Goal: Obtain resource: Obtain resource

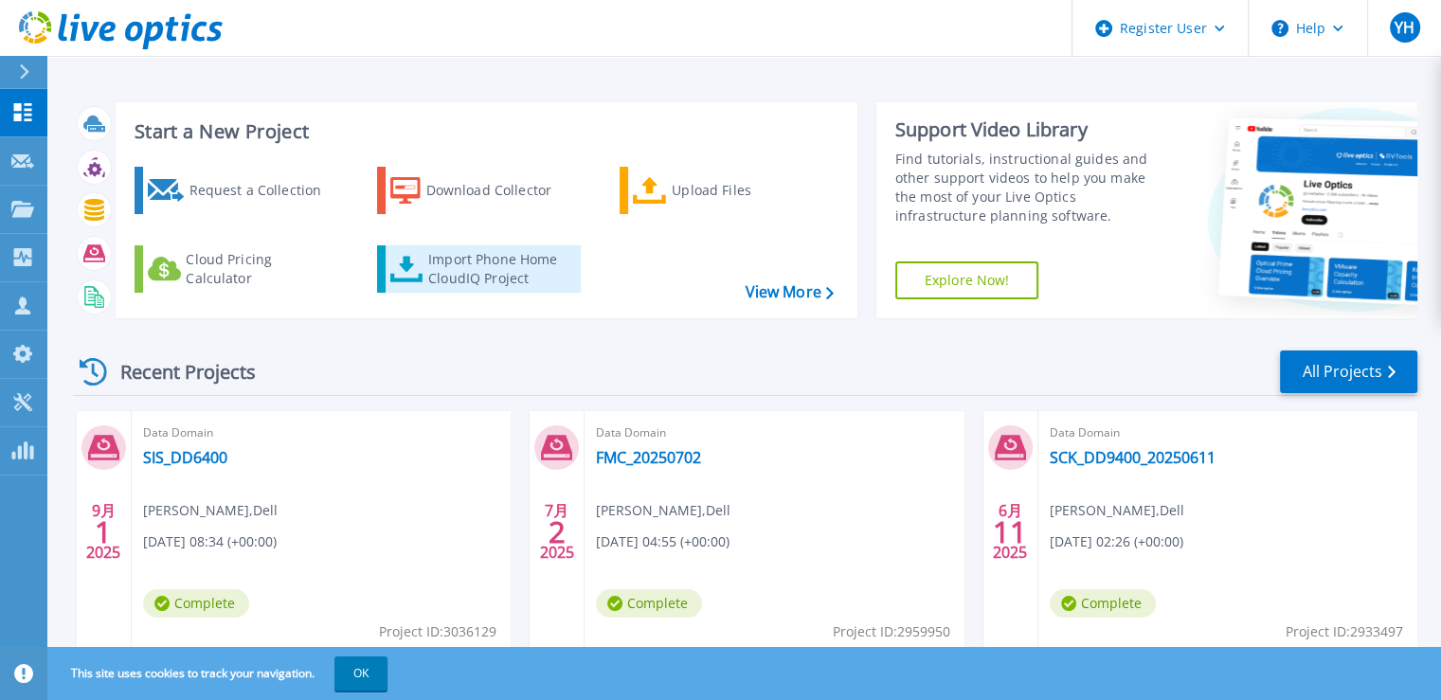
click at [519, 277] on div "Import Phone Home CloudIQ Project" at bounding box center [502, 269] width 148 height 38
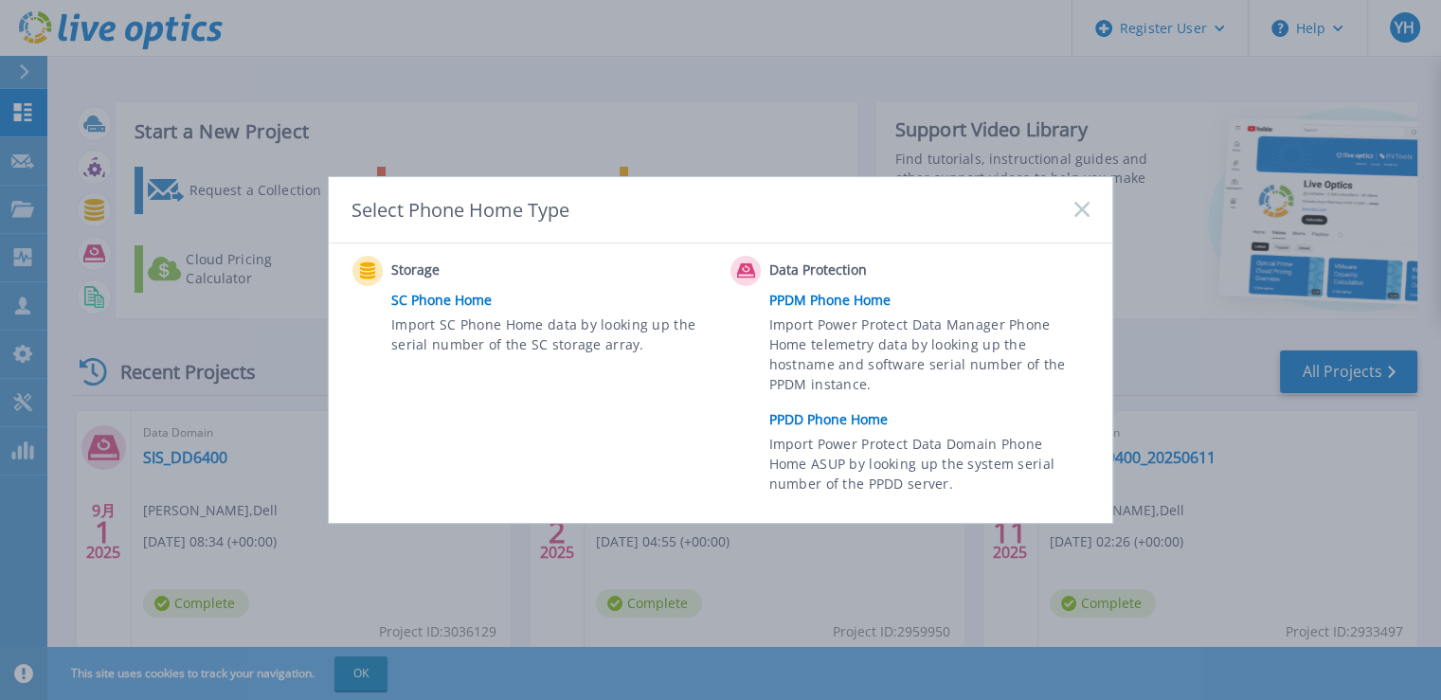
click at [854, 424] on link "PPDD Phone Home" at bounding box center [934, 420] width 330 height 28
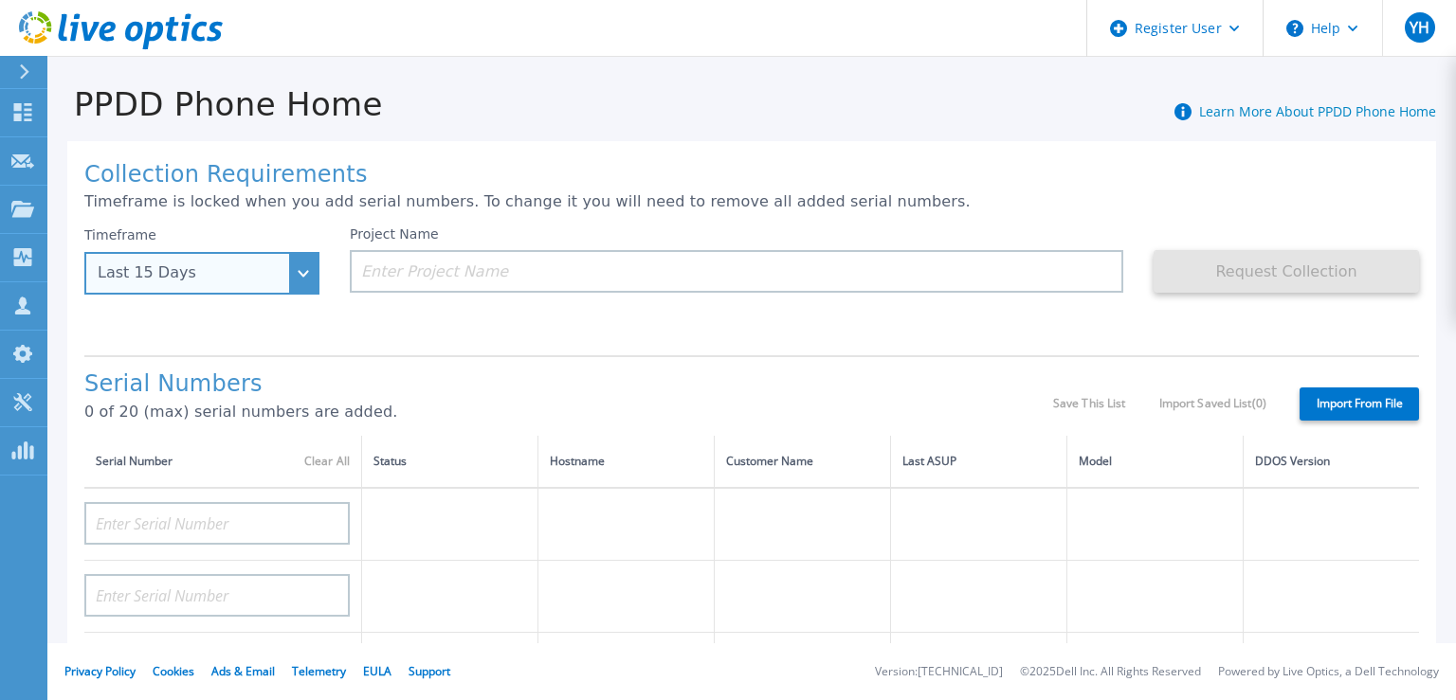
click at [254, 278] on div "Last 15 Days" at bounding box center [192, 272] width 188 height 17
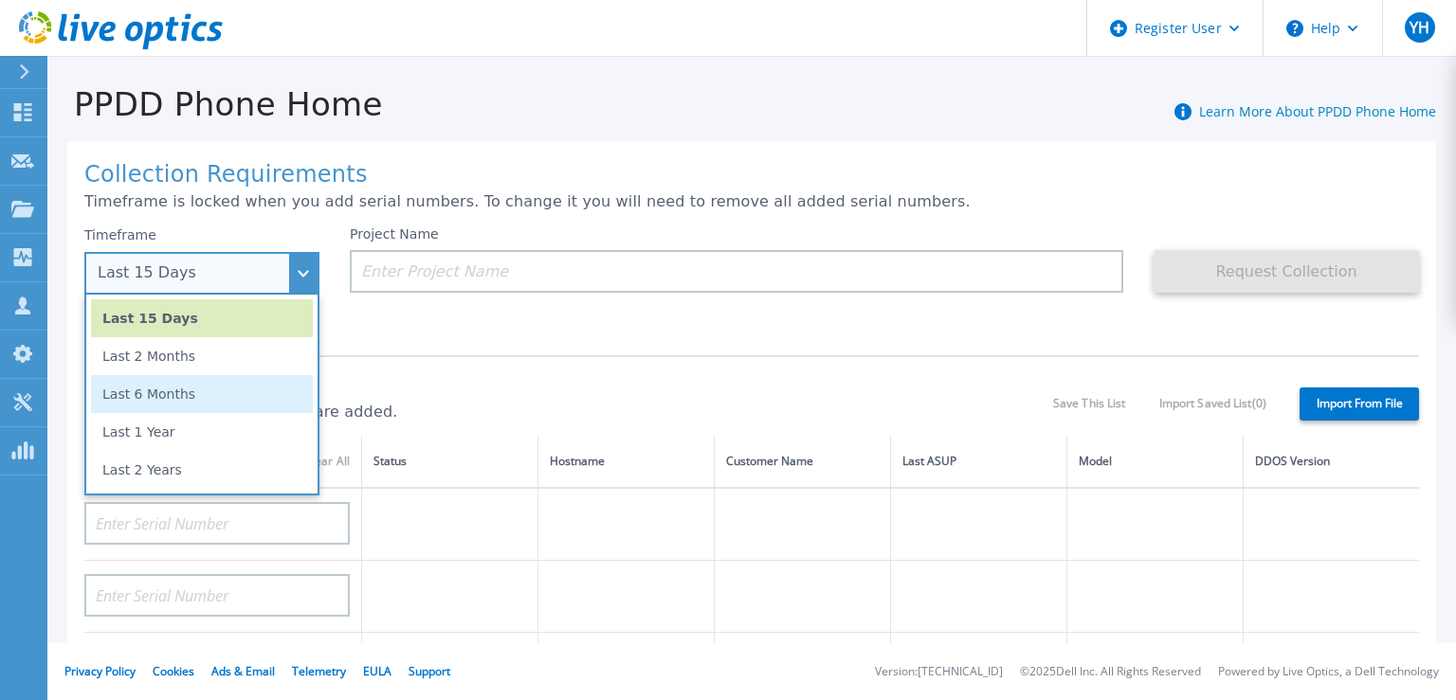
click at [262, 391] on li "Last 6 Months" at bounding box center [202, 394] width 222 height 38
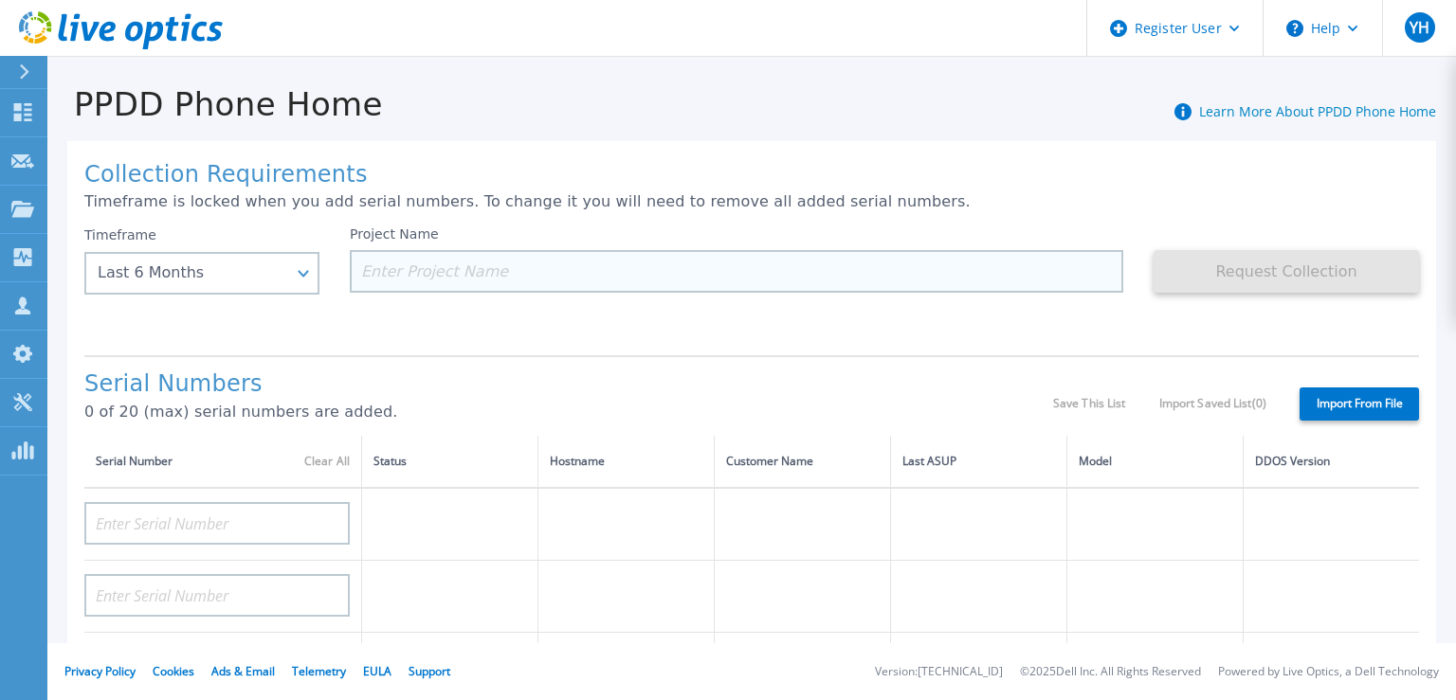
click at [600, 270] on input at bounding box center [736, 271] width 773 height 43
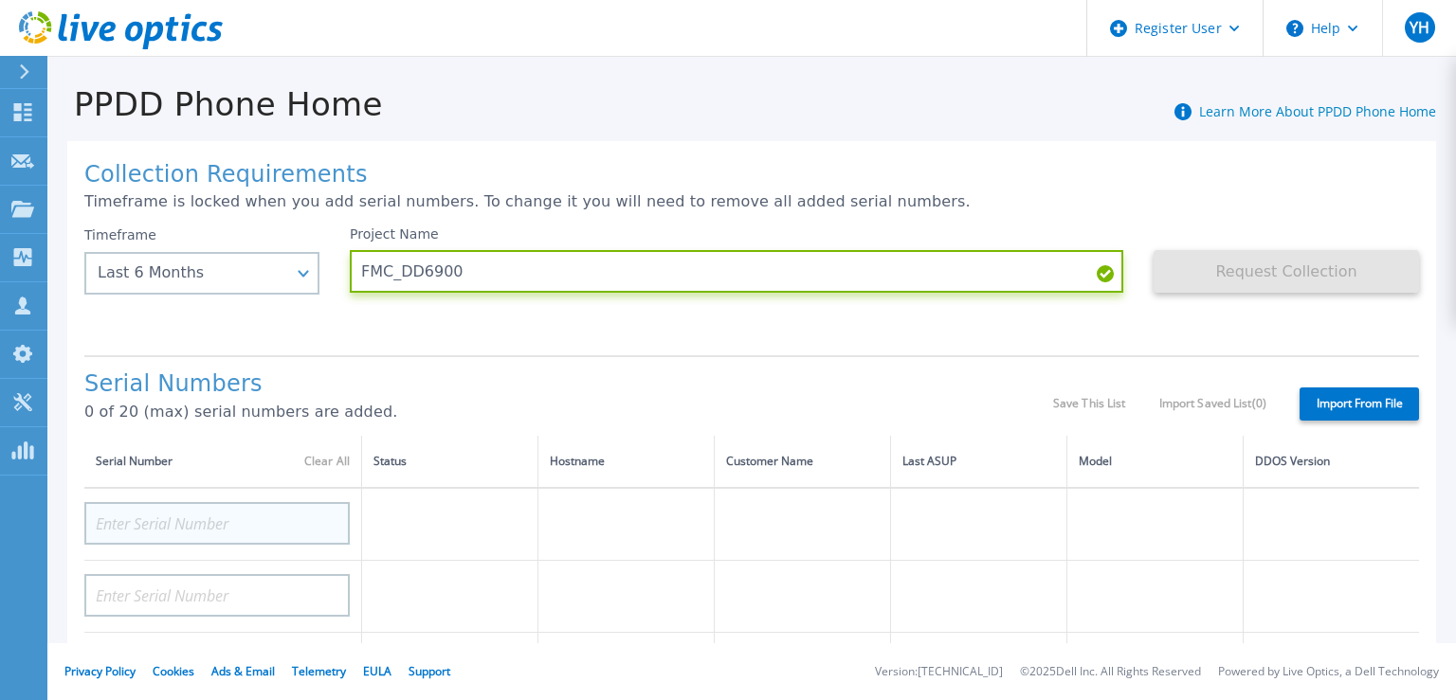
type input "FMC_DD6900"
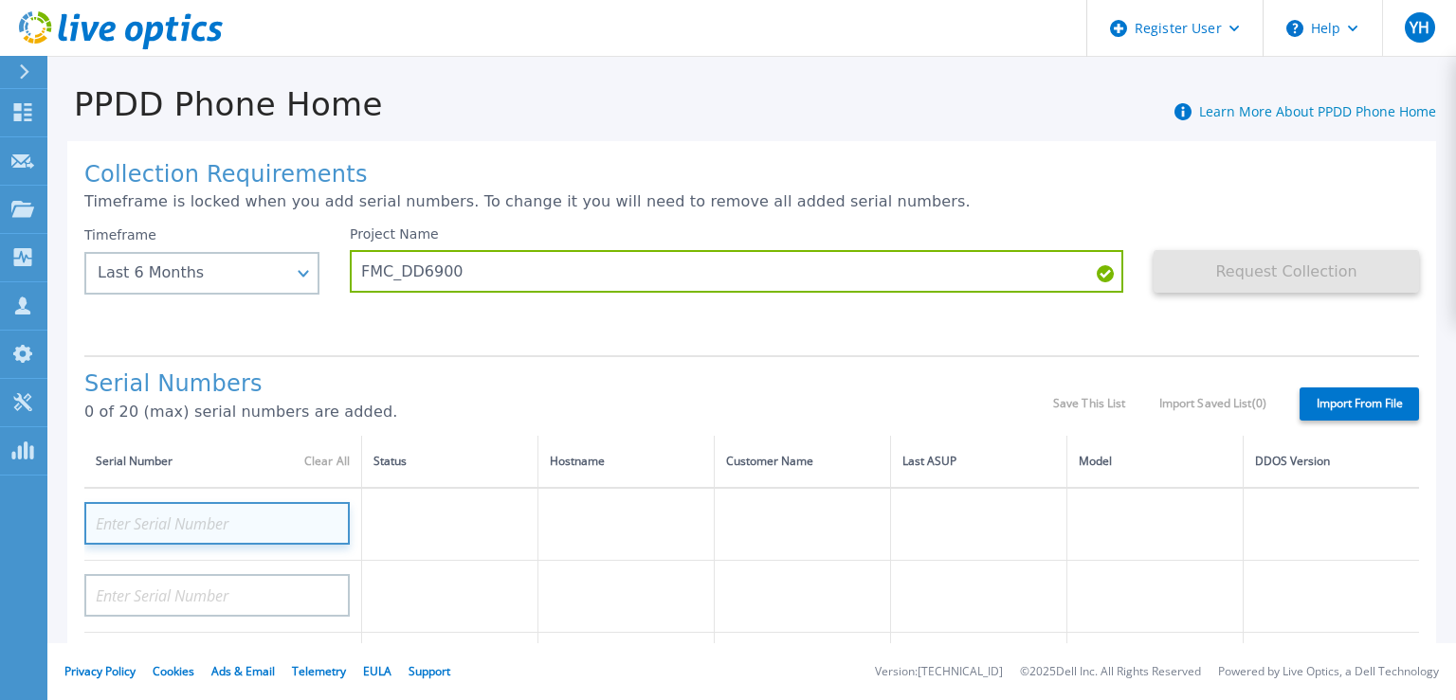
click at [265, 516] on input at bounding box center [216, 523] width 265 height 43
paste input "DE406213829737"
type input "DE406213829737"
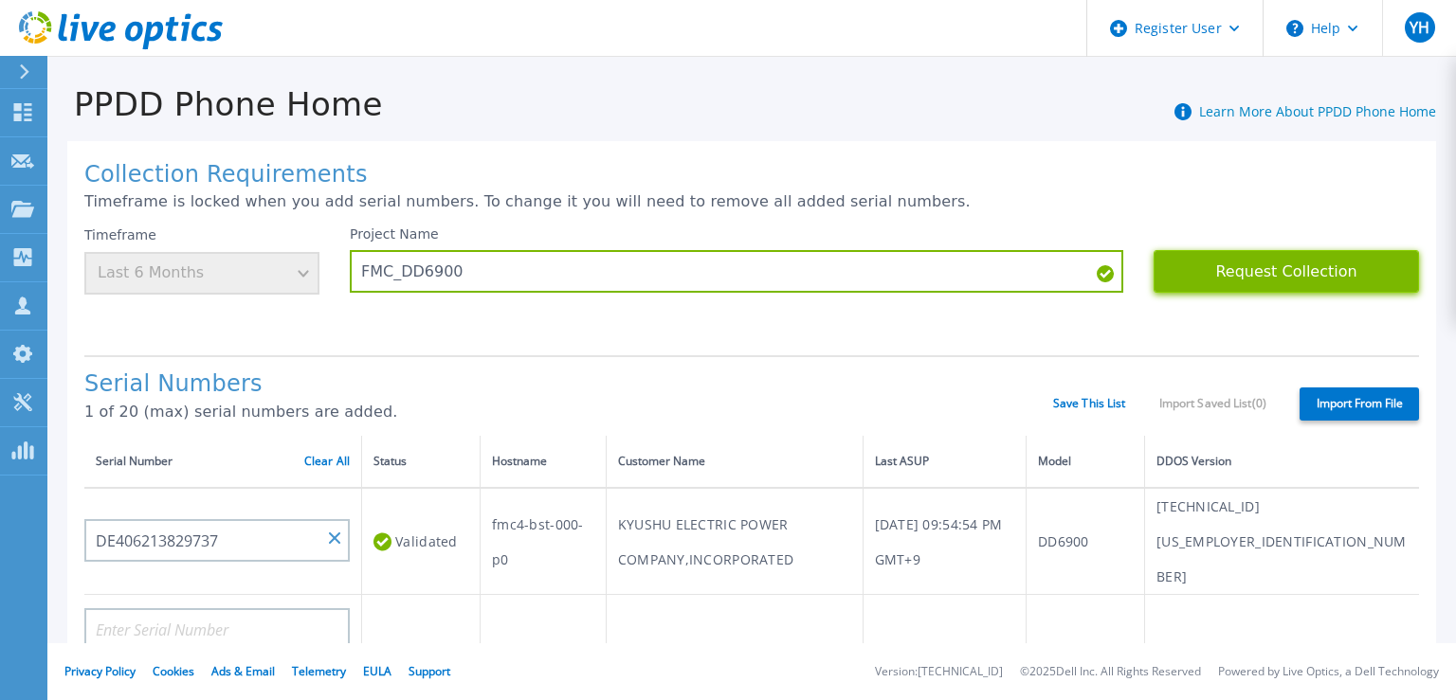
click at [1171, 270] on button "Request Collection" at bounding box center [1285, 271] width 265 height 43
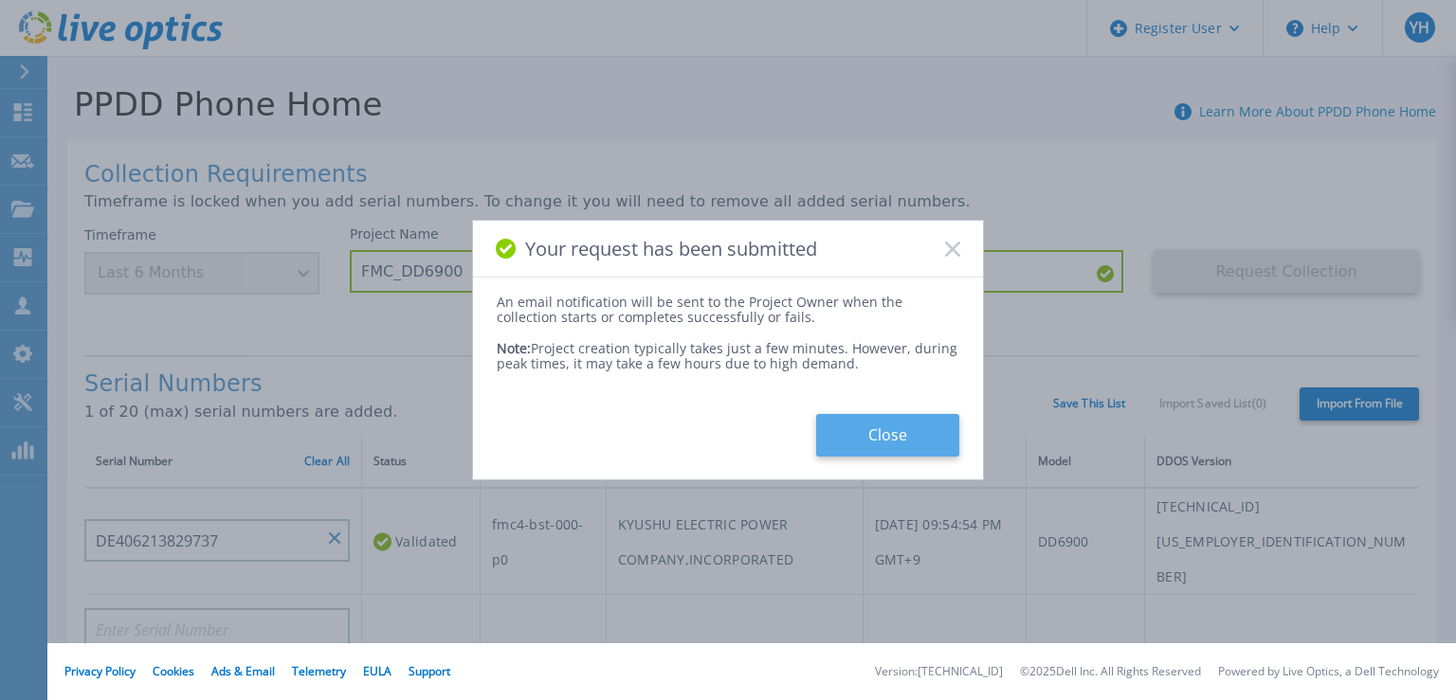
click at [910, 426] on button "Close" at bounding box center [887, 435] width 143 height 43
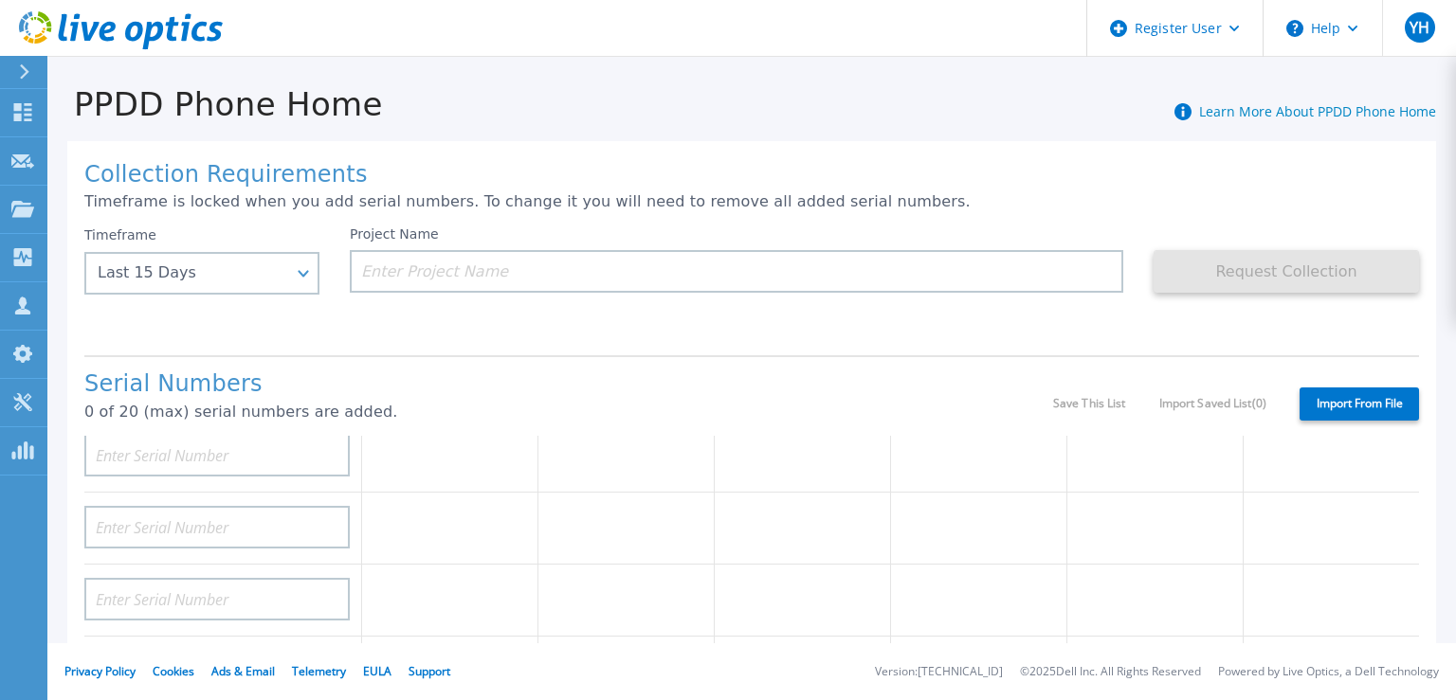
click at [29, 70] on icon at bounding box center [24, 71] width 10 height 15
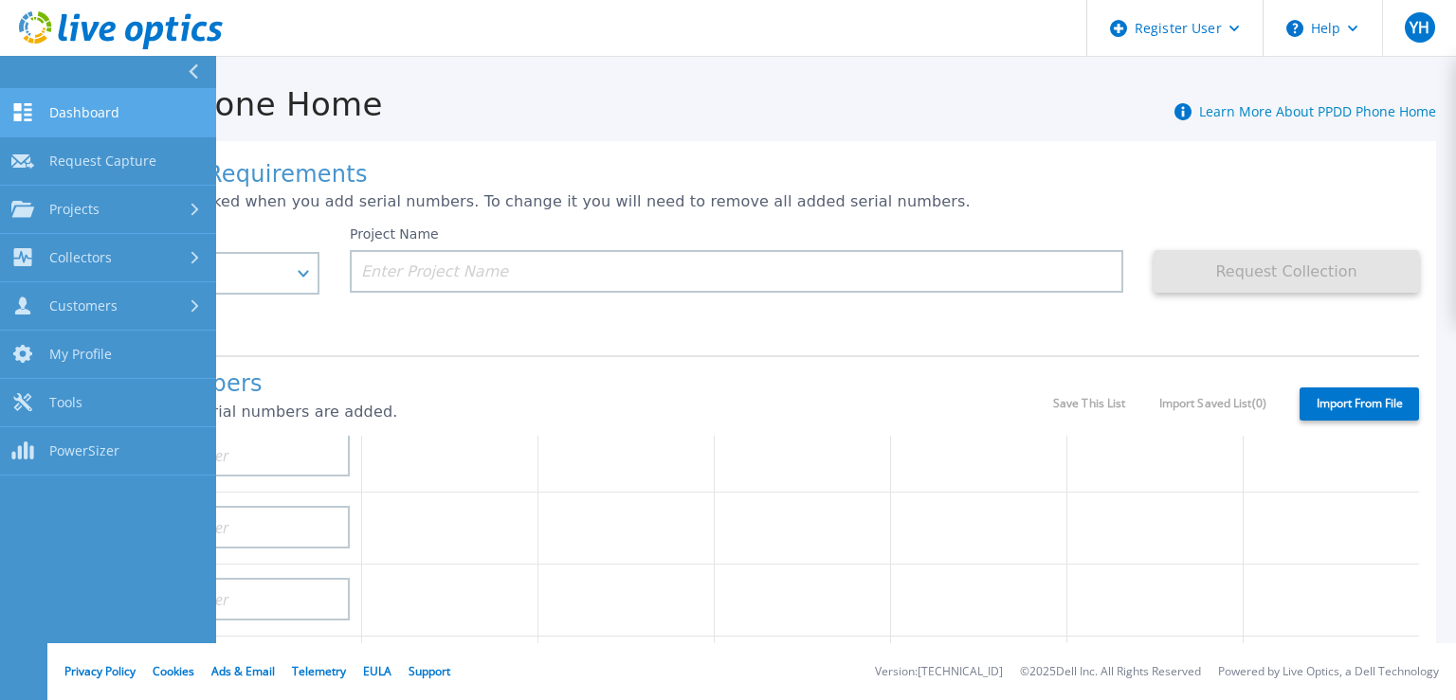
click at [80, 117] on span "Dashboard" at bounding box center [84, 112] width 70 height 17
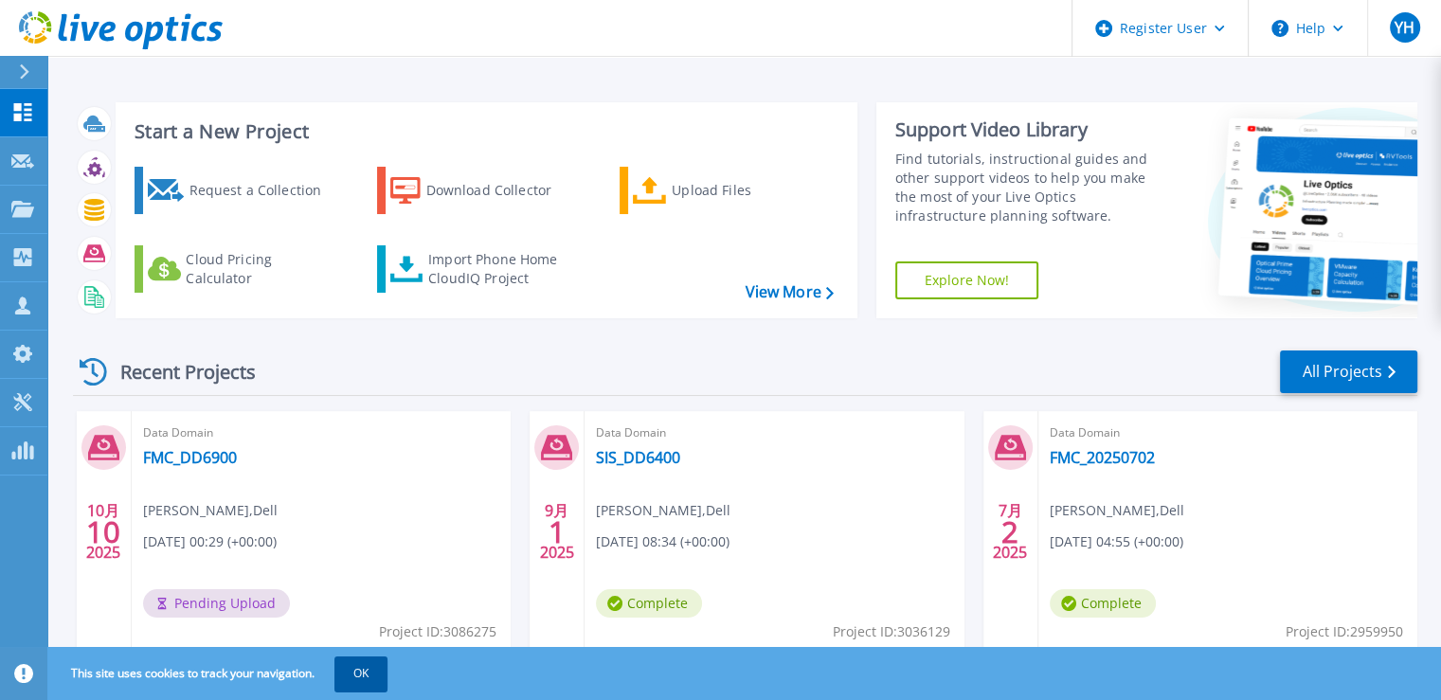
click at [379, 681] on button "OK" at bounding box center [361, 674] width 53 height 34
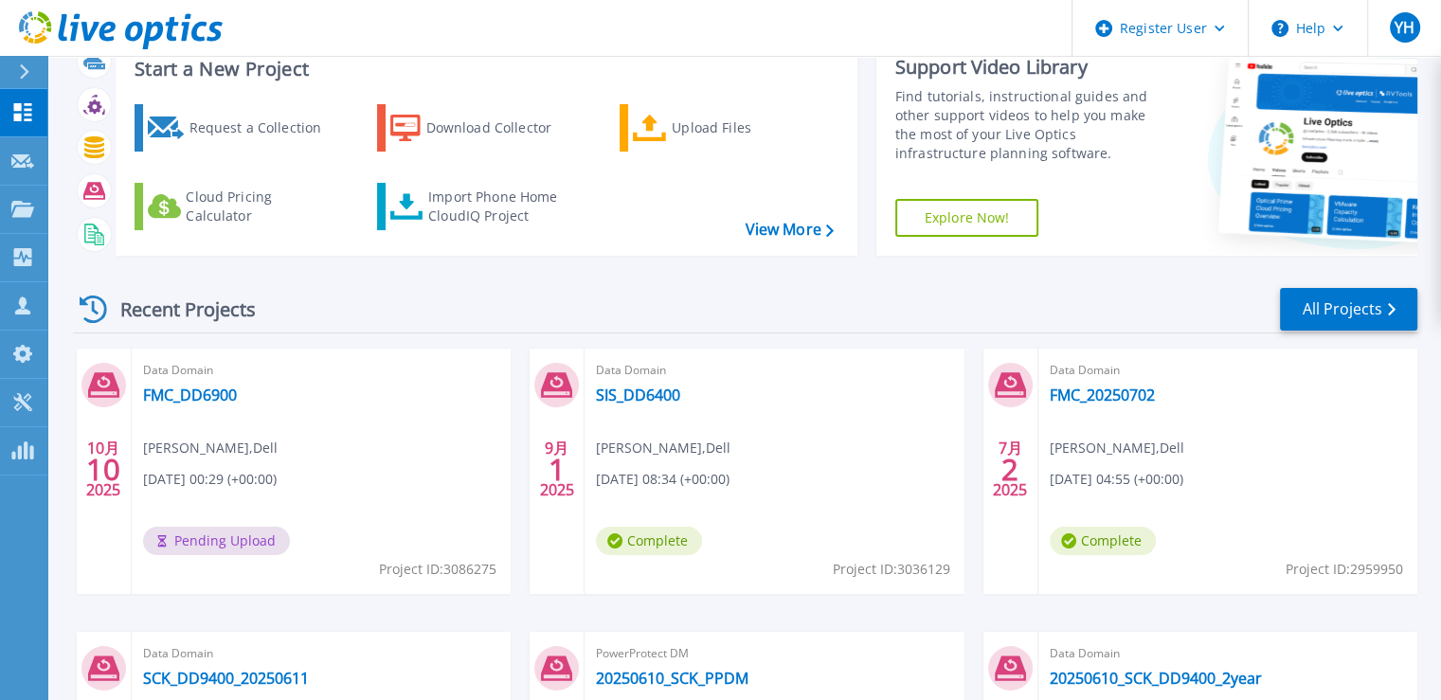
scroll to position [95, 0]
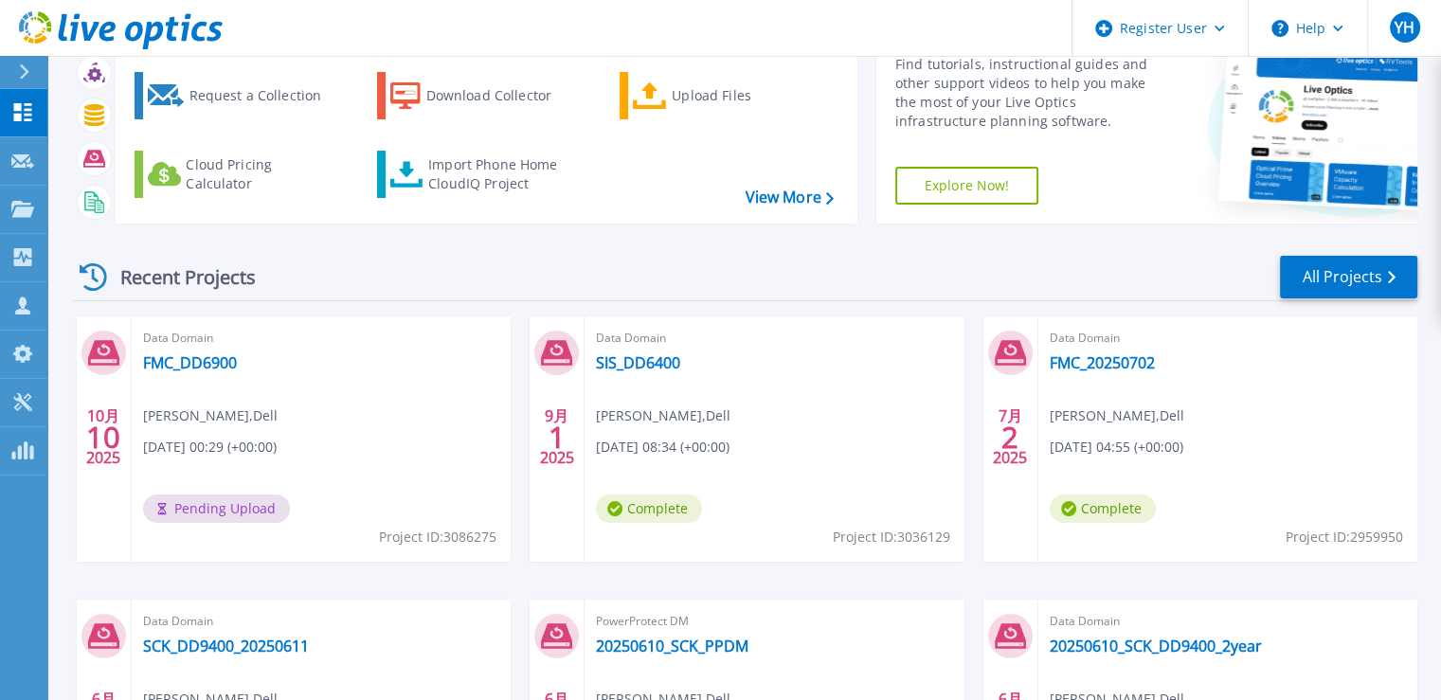
click at [30, 71] on div at bounding box center [32, 72] width 30 height 32
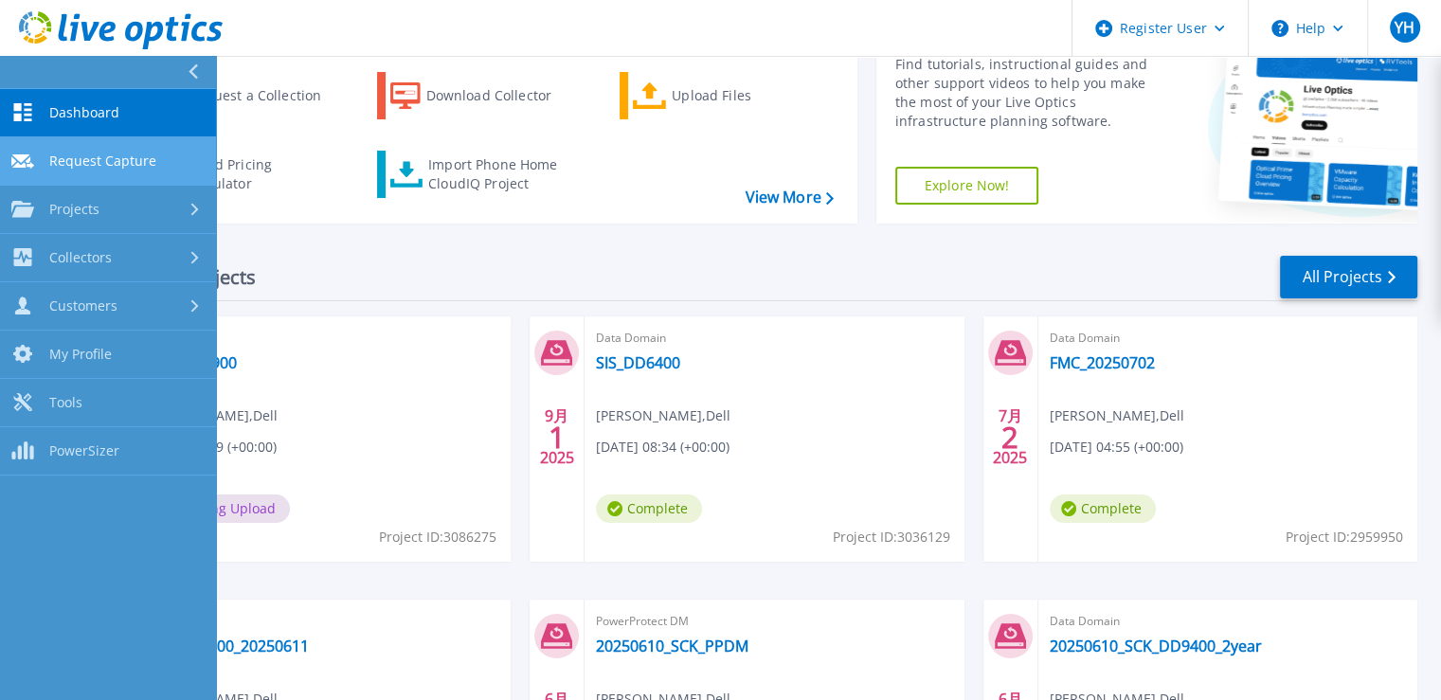
click at [84, 151] on link "Request Capture Request Capture" at bounding box center [108, 161] width 216 height 48
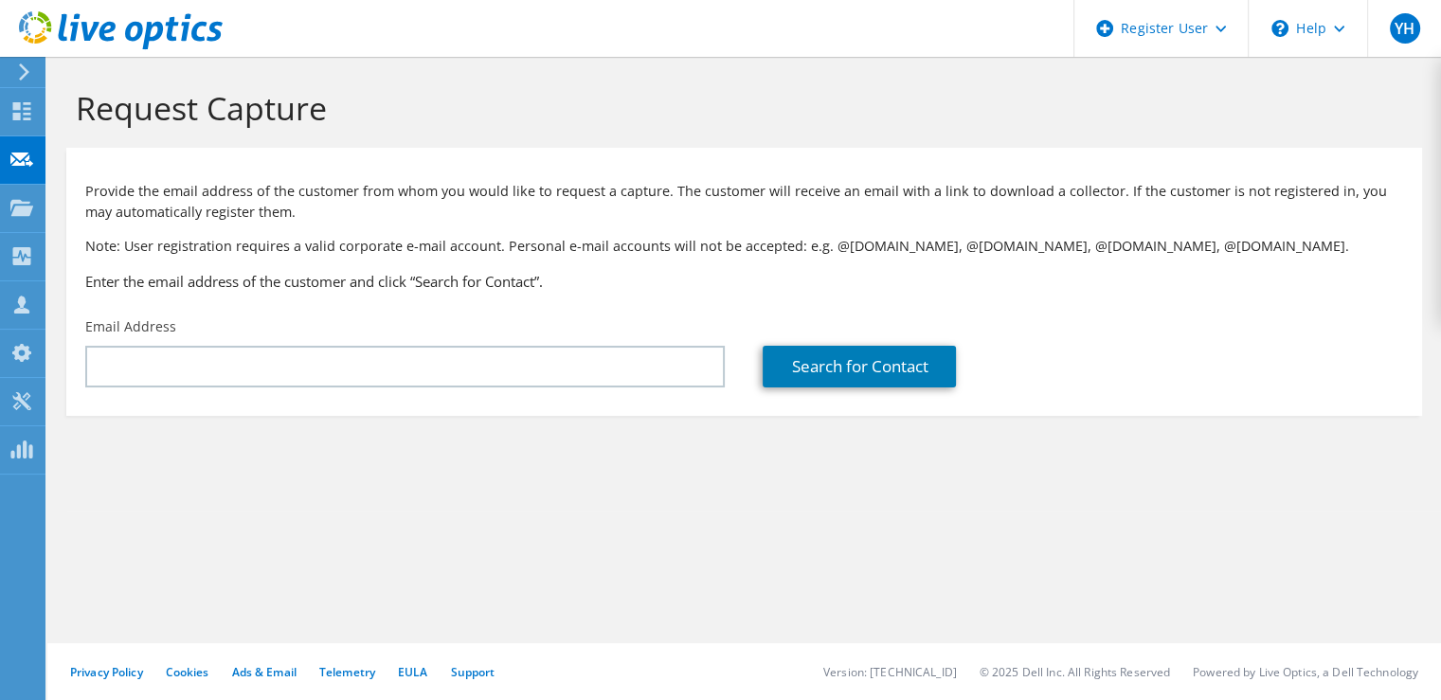
click at [18, 69] on icon at bounding box center [24, 71] width 14 height 17
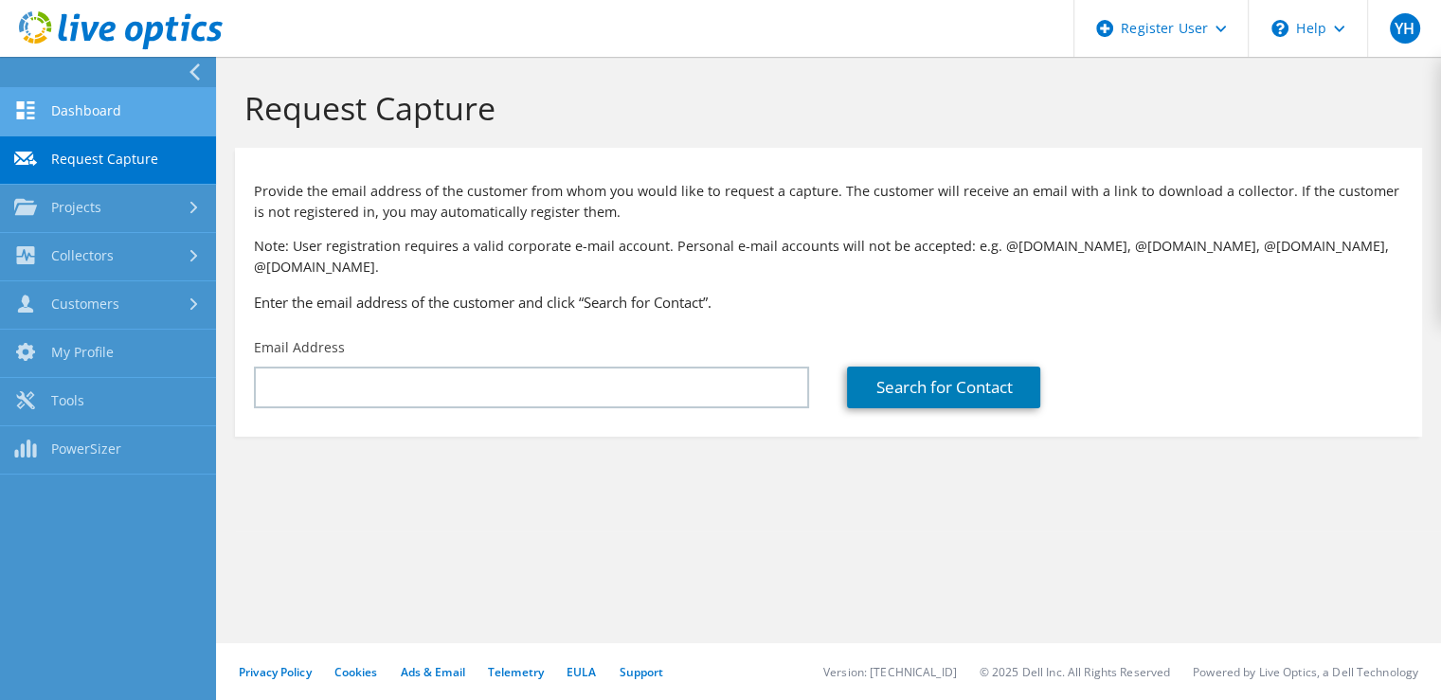
click at [57, 117] on link "Dashboard" at bounding box center [108, 112] width 216 height 48
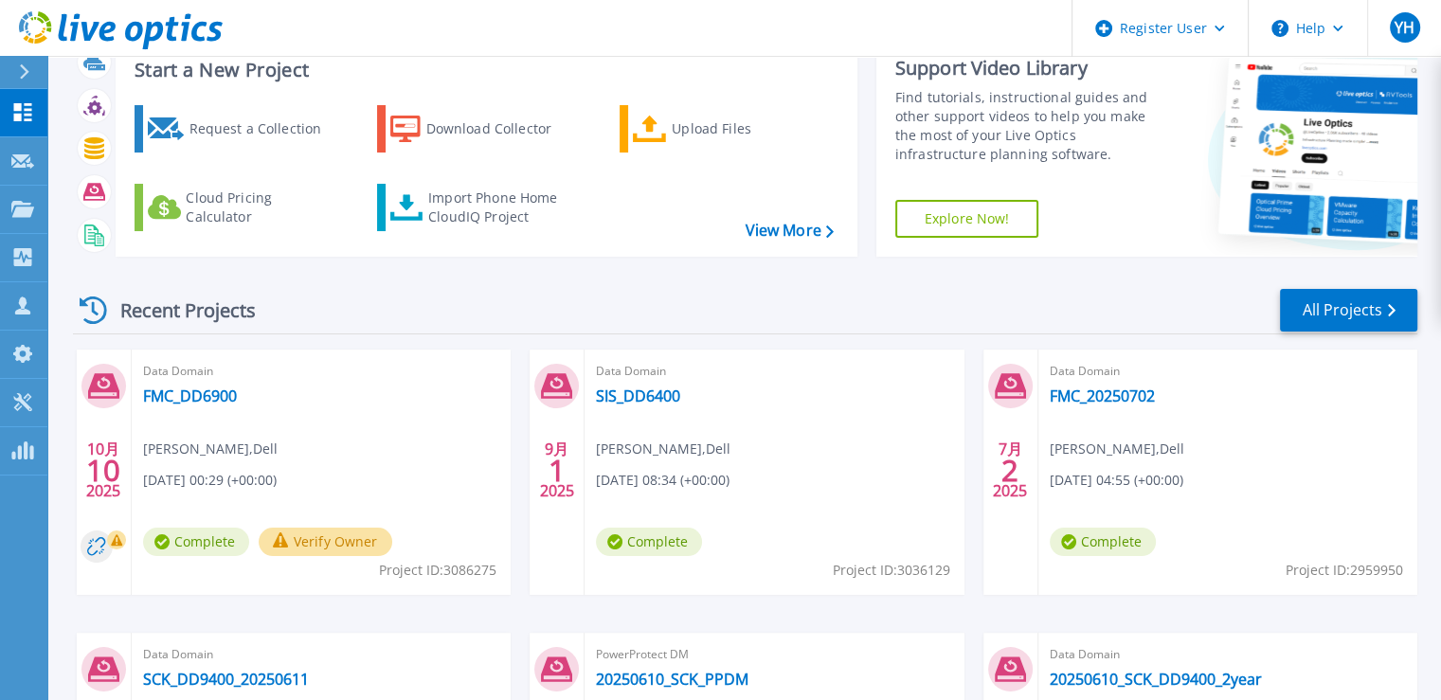
scroll to position [95, 0]
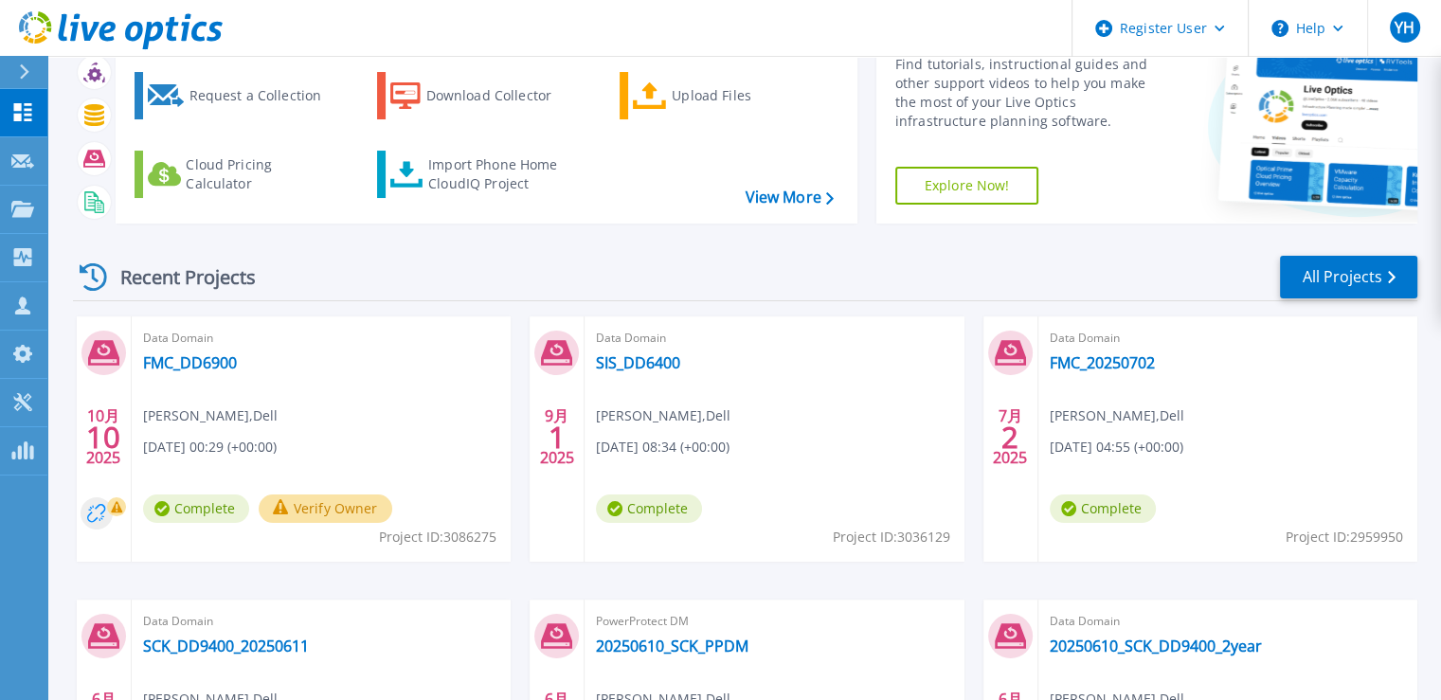
click at [103, 514] on circle at bounding box center [97, 514] width 32 height 32
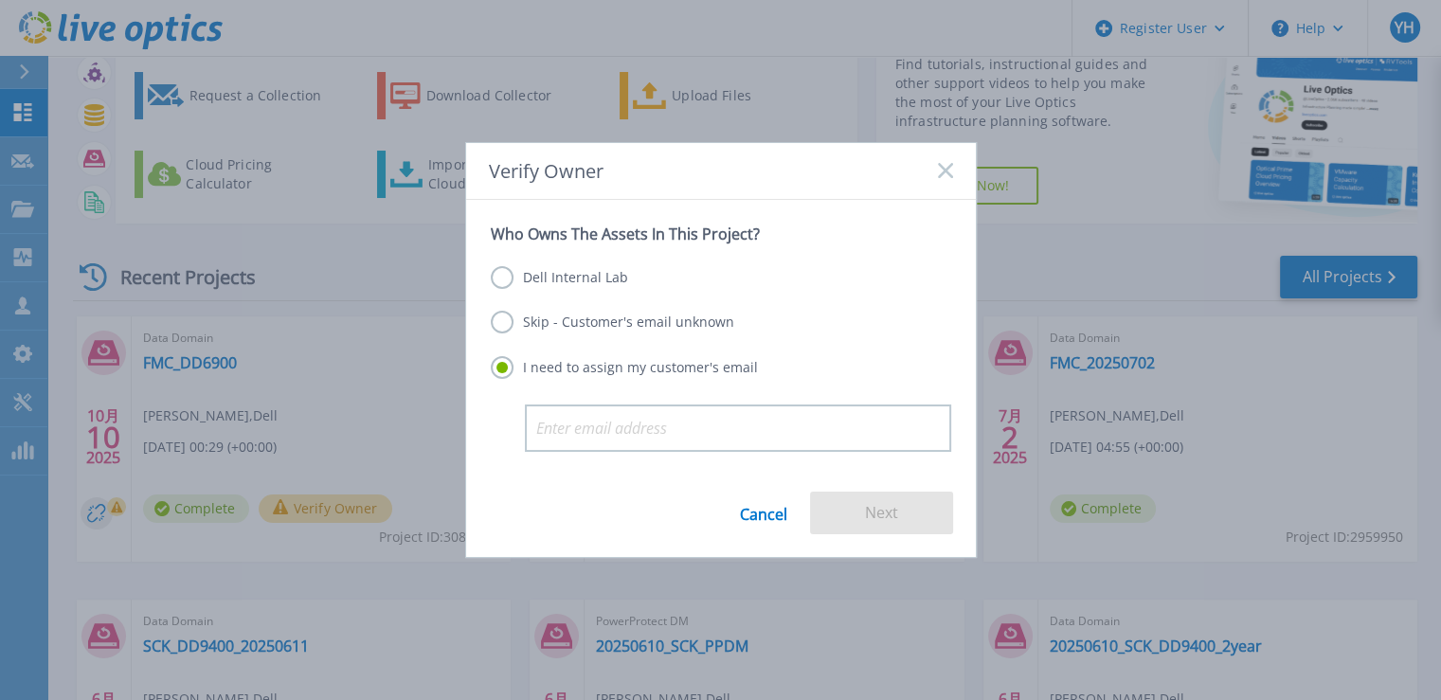
click at [598, 281] on label "Dell Internal Lab" at bounding box center [559, 277] width 137 height 23
click at [0, 0] on input "Dell Internal Lab" at bounding box center [0, 0] width 0 height 0
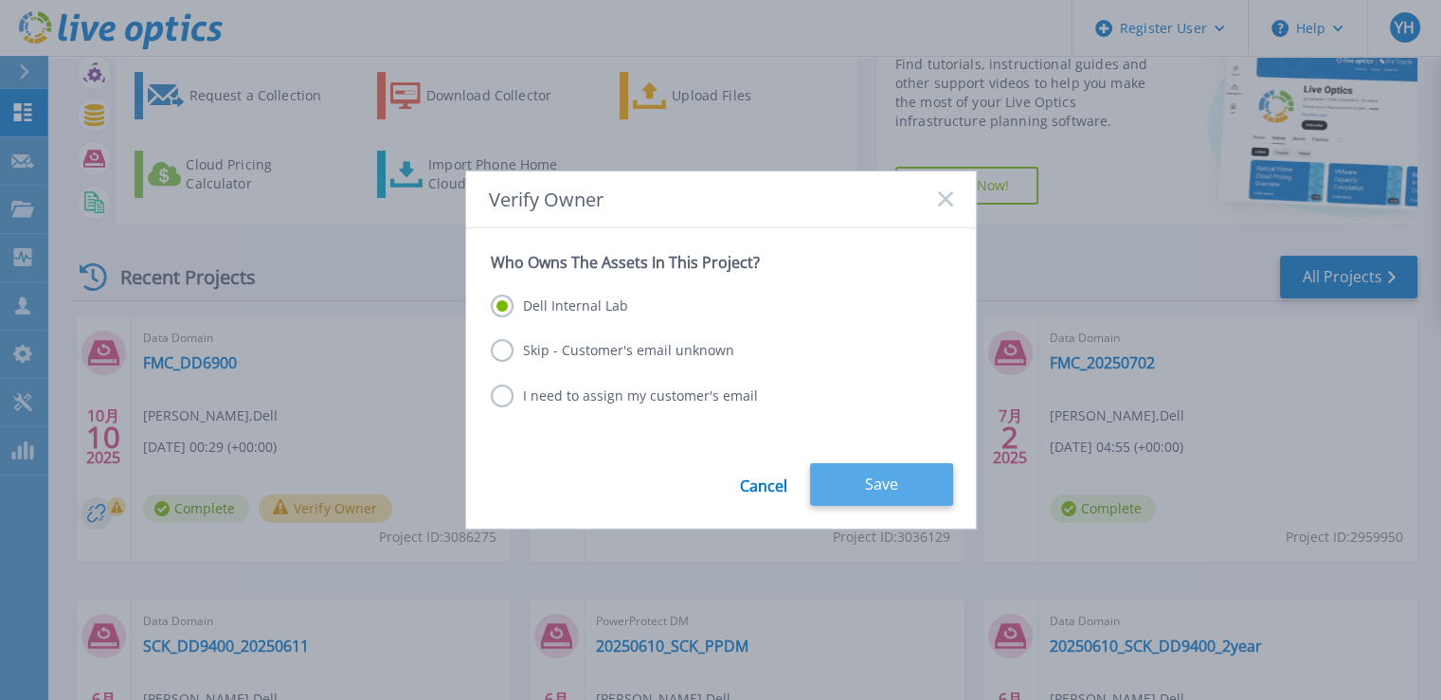
click at [845, 477] on button "Save" at bounding box center [881, 484] width 143 height 43
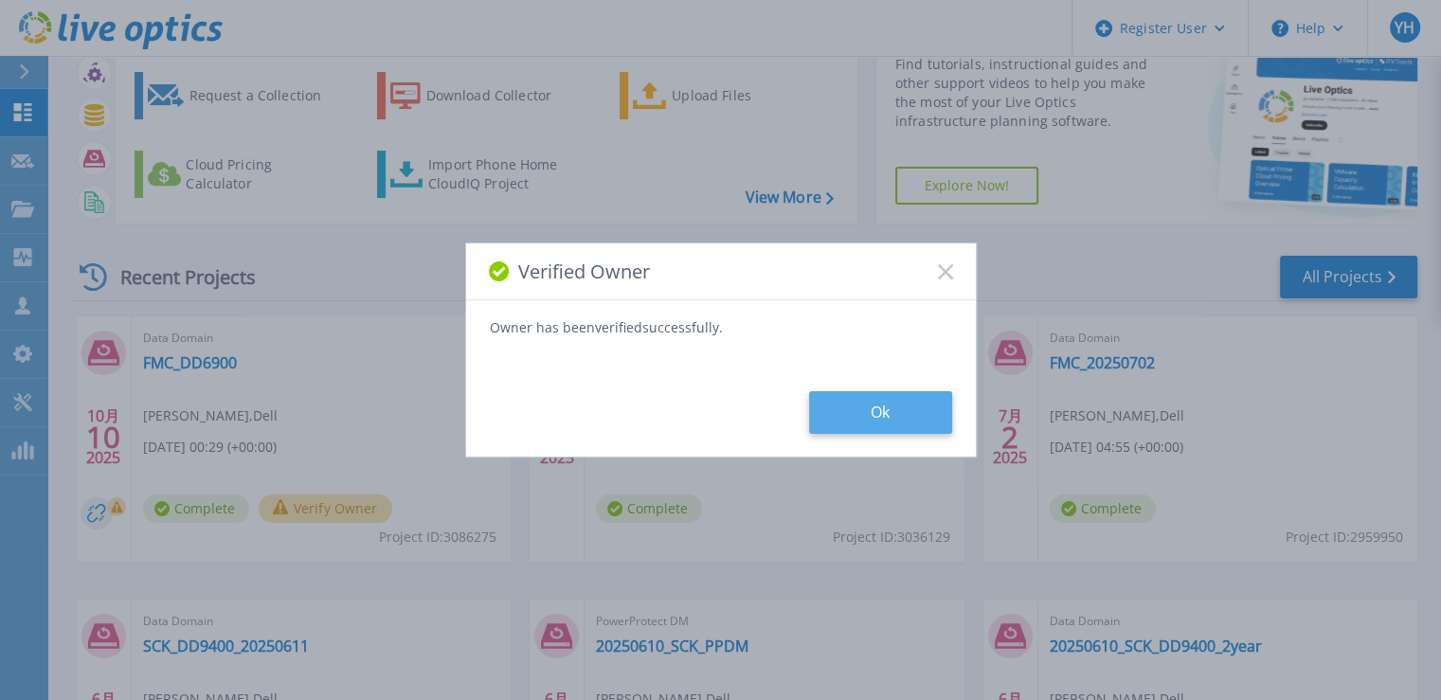
click at [825, 408] on button "Ok" at bounding box center [880, 412] width 143 height 43
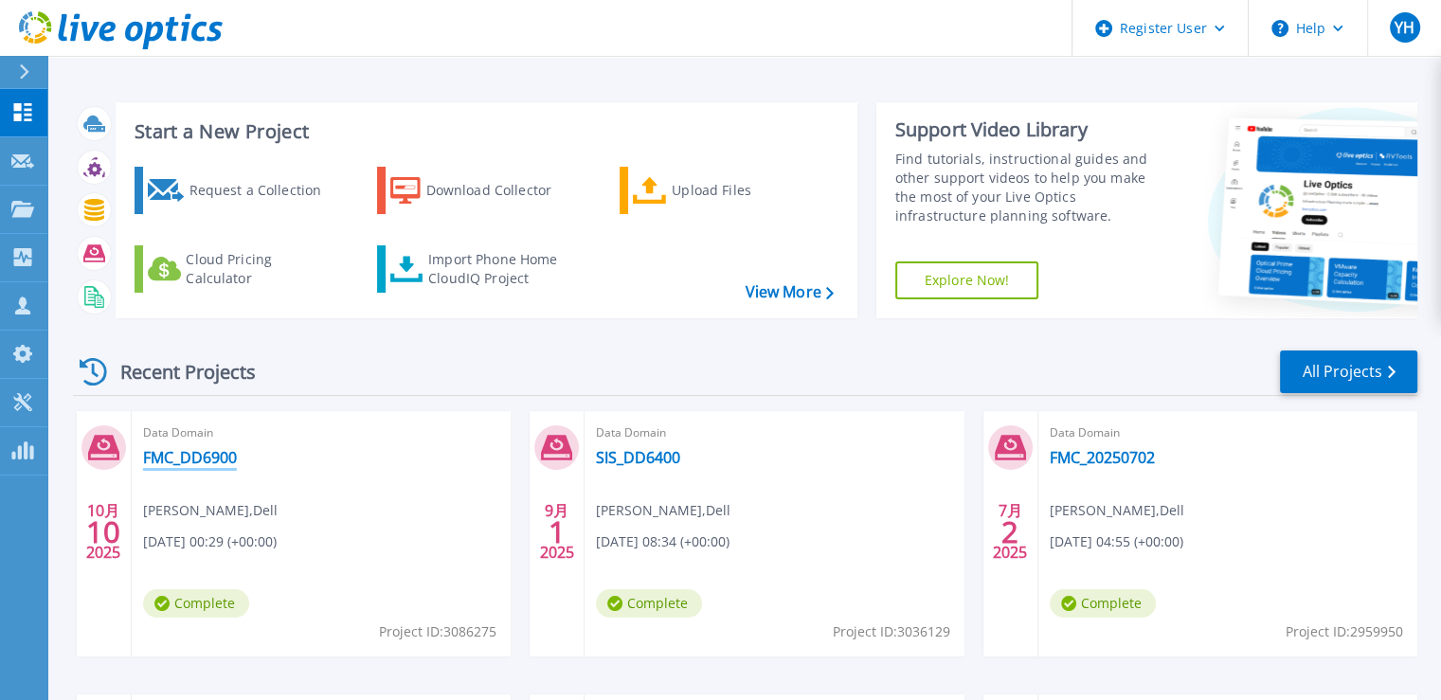
click at [197, 455] on link "FMC_DD6900" at bounding box center [190, 457] width 94 height 19
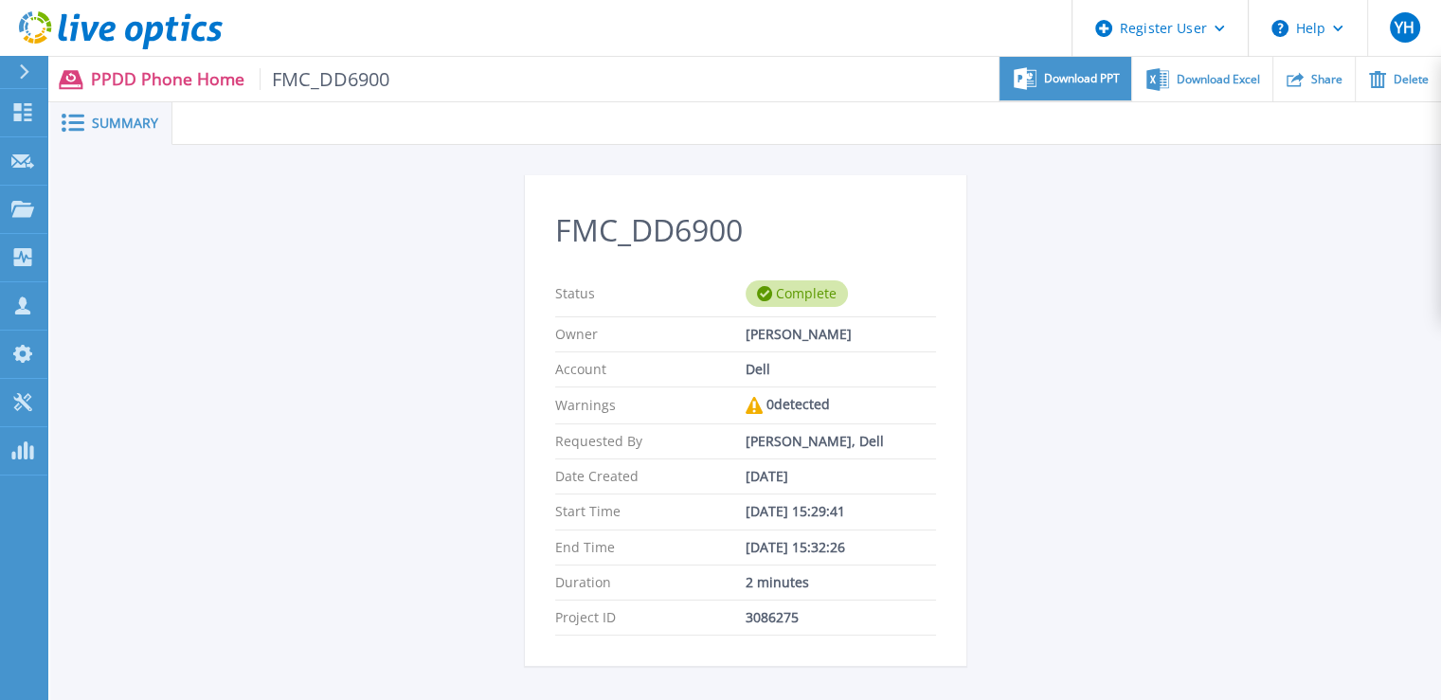
click at [1100, 88] on div "Download PPT" at bounding box center [1066, 79] width 132 height 45
